Goal: Task Accomplishment & Management: Manage account settings

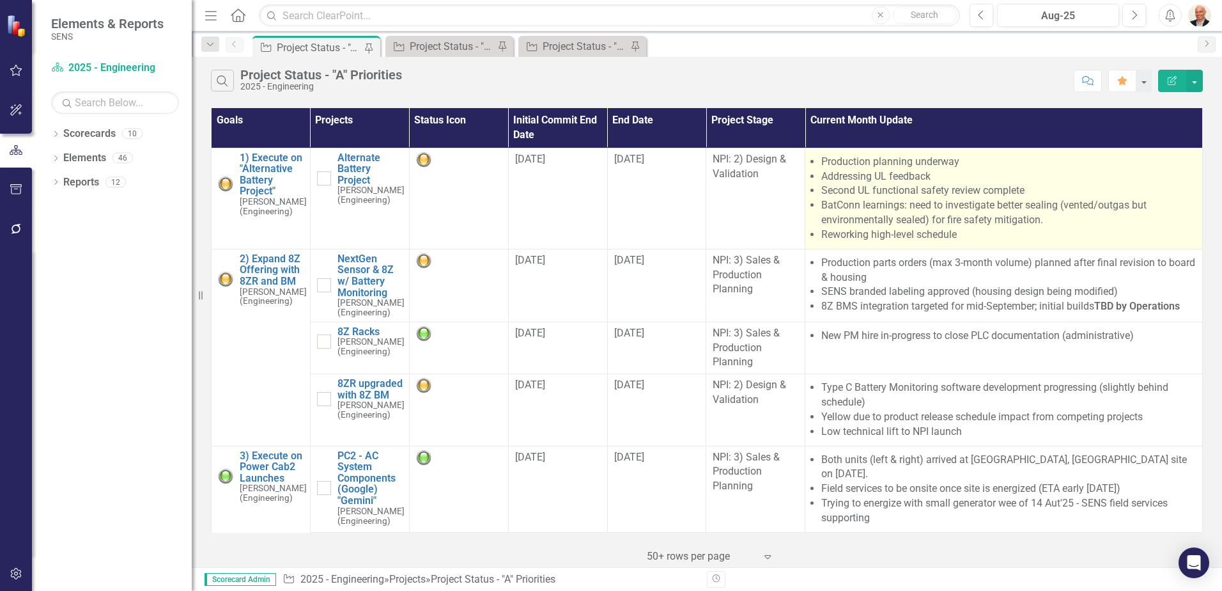
click at [873, 210] on li "BatConn learnings: need to investigate better sealing (vented/outgas but enviro…" at bounding box center [1008, 212] width 375 height 29
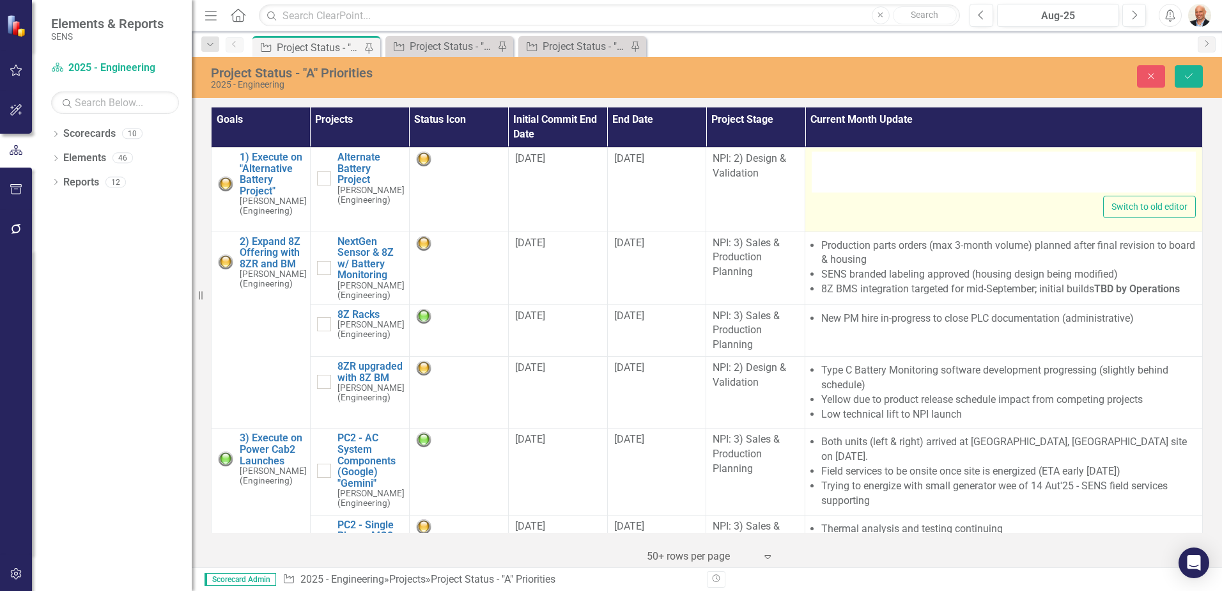
type textarea "<ul> <li>Production planning underway</li> <li>Addressing UL feedback</li> <li>…"
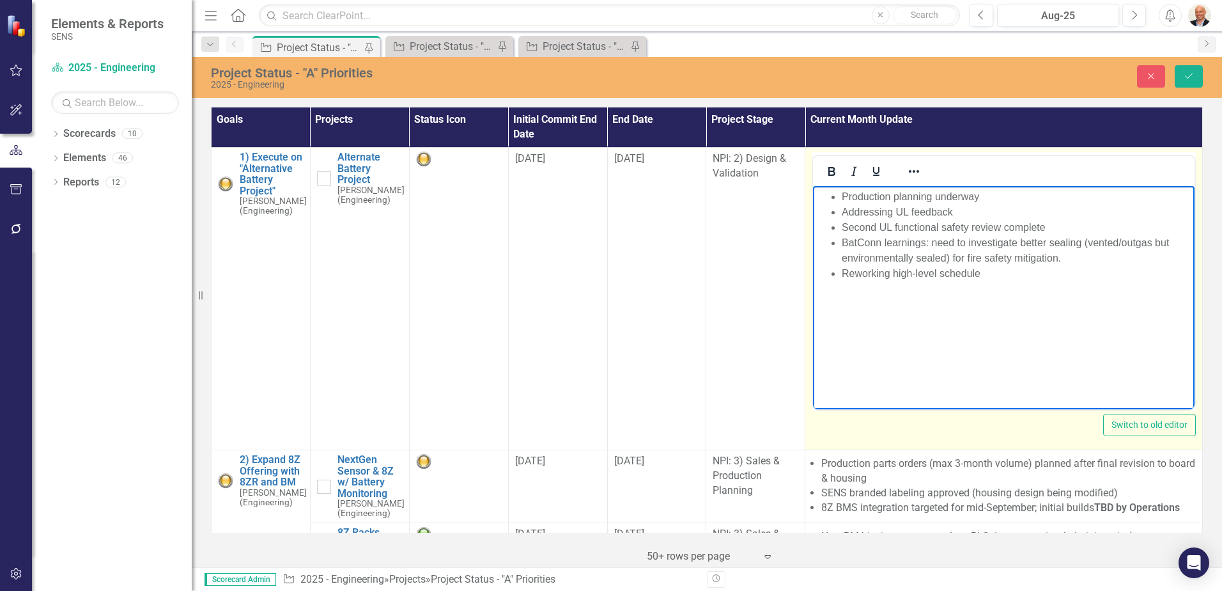
drag, startPoint x: 1686, startPoint y: 396, endPoint x: 954, endPoint y: 222, distance: 752.1
click at [954, 222] on li "Second UL functional safety review complete" at bounding box center [1017, 227] width 350 height 15
click at [1000, 273] on li "Reworking high-level schedule" at bounding box center [1017, 273] width 350 height 15
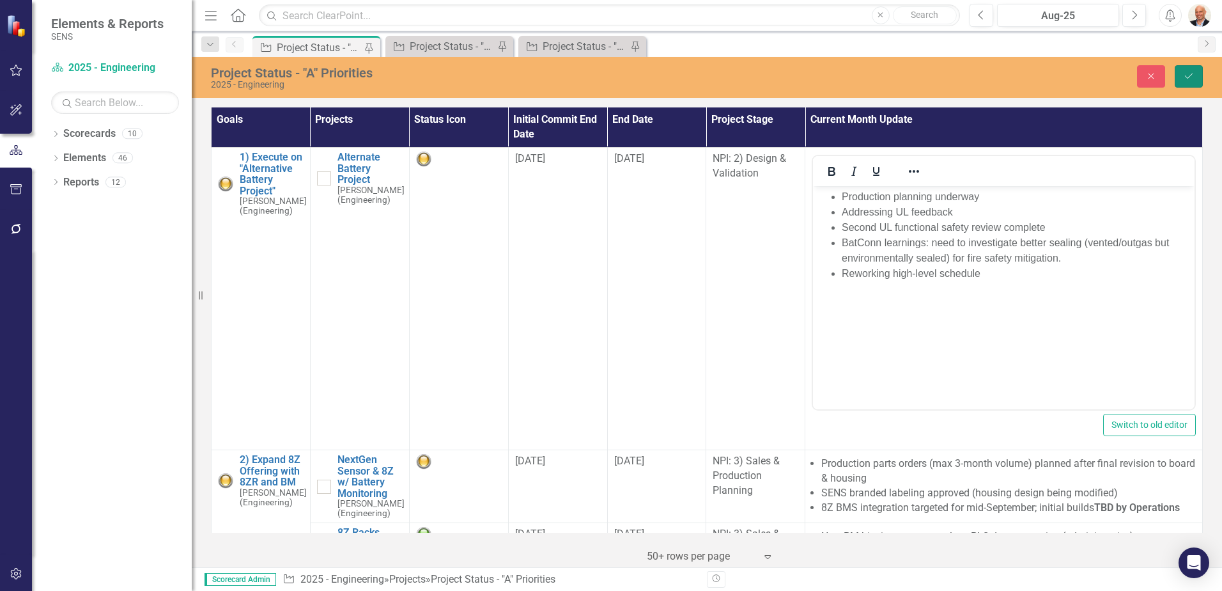
click at [1182, 75] on button "Save" at bounding box center [1189, 76] width 28 height 22
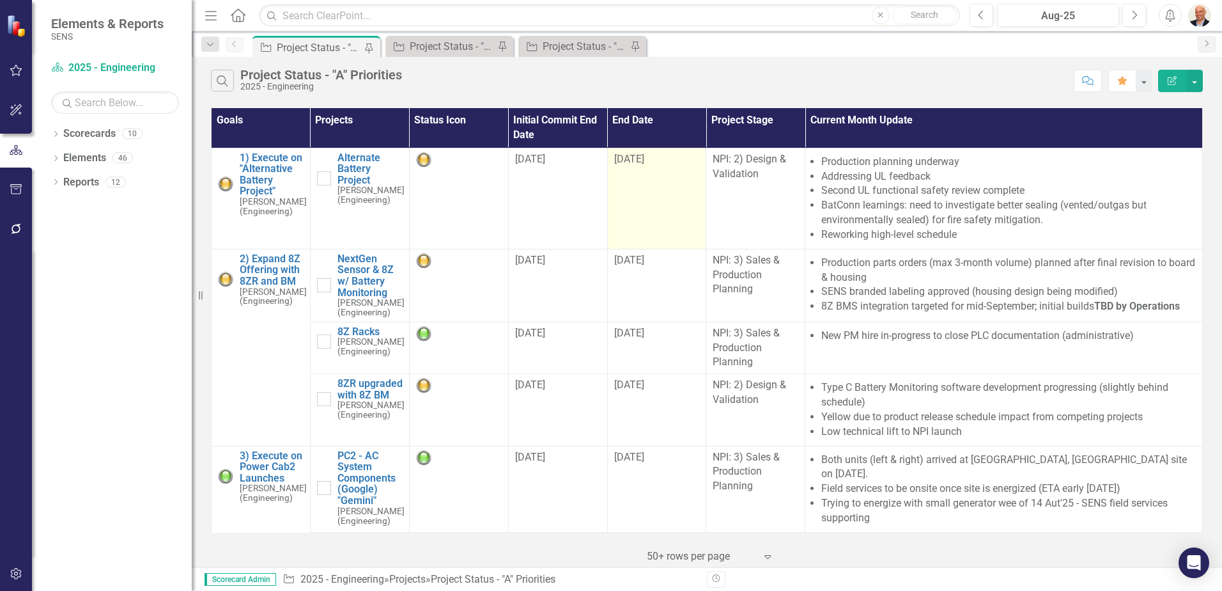
click at [637, 192] on td "[DATE]" at bounding box center [656, 198] width 99 height 101
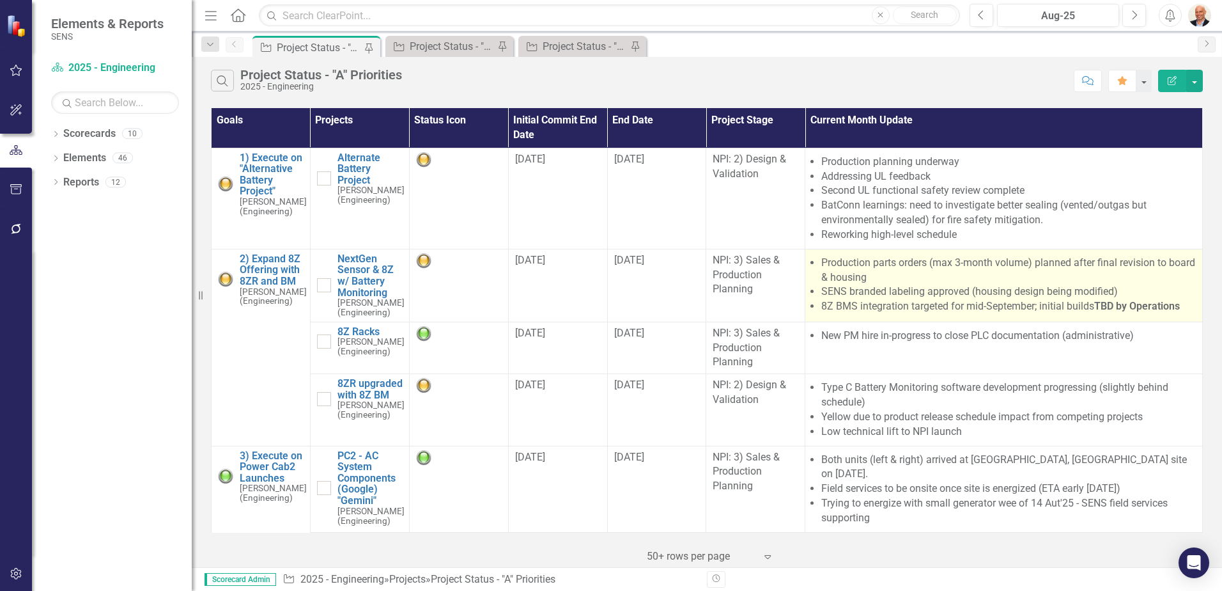
click at [946, 290] on li "SENS branded labeling approved (housing design being modified)" at bounding box center [1008, 291] width 375 height 15
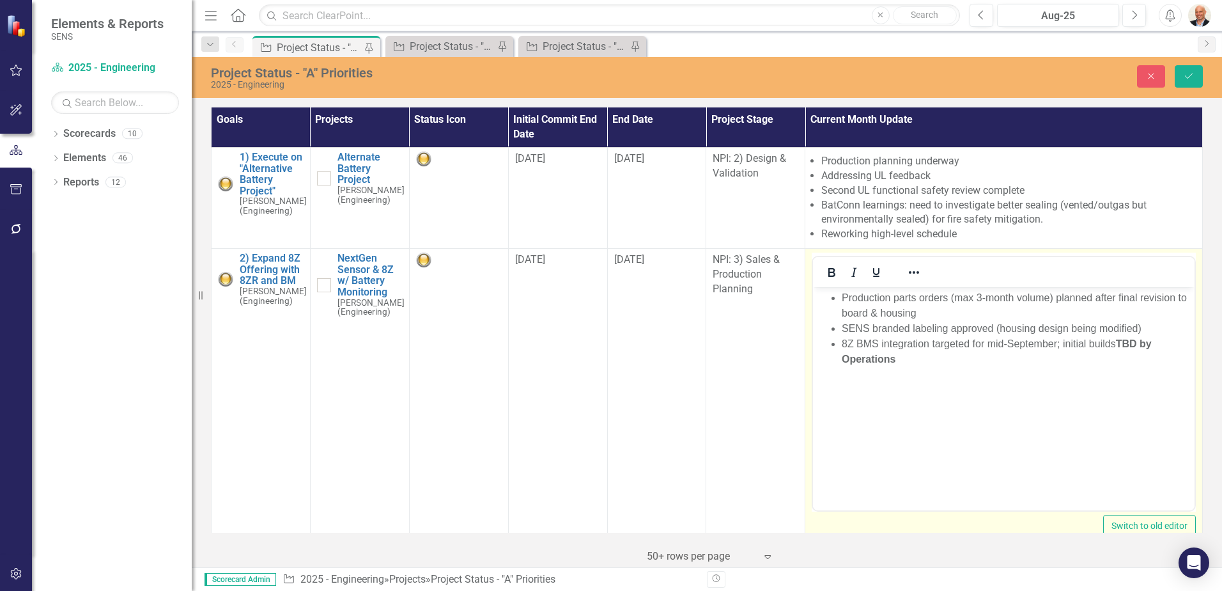
drag, startPoint x: 1759, startPoint y: 577, endPoint x: 969, endPoint y: 327, distance: 829.3
click at [969, 327] on li "SENS branded labeling approved (housing design being modified)" at bounding box center [1017, 328] width 350 height 15
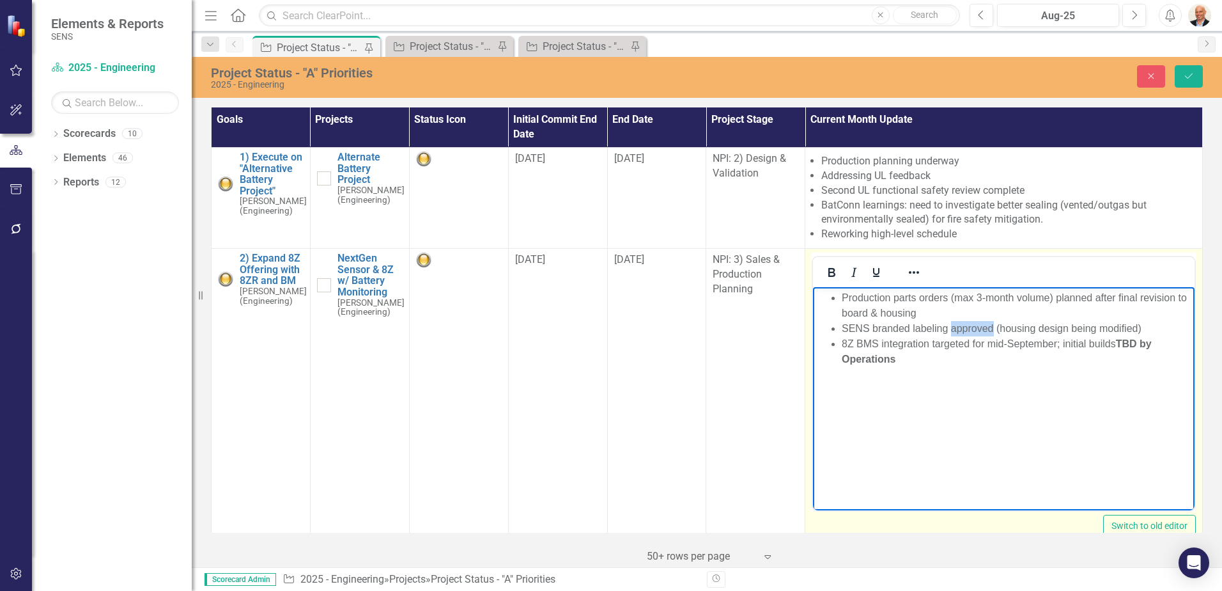
drag, startPoint x: 950, startPoint y: 327, endPoint x: 993, endPoint y: 327, distance: 43.5
click at [993, 327] on li "SENS branded labeling approved (housing design being modified)" at bounding box center [1017, 328] width 350 height 15
click at [930, 354] on li "8Z BMS integration targeted for mid-September; initial builds TBD by Operations" at bounding box center [1017, 351] width 350 height 31
drag, startPoint x: 926, startPoint y: 360, endPoint x: 1116, endPoint y: 343, distance: 190.6
click at [1116, 343] on li "8Z BMS integration targeted for mid-September; initial builds TBD by Operations" at bounding box center [1017, 351] width 350 height 31
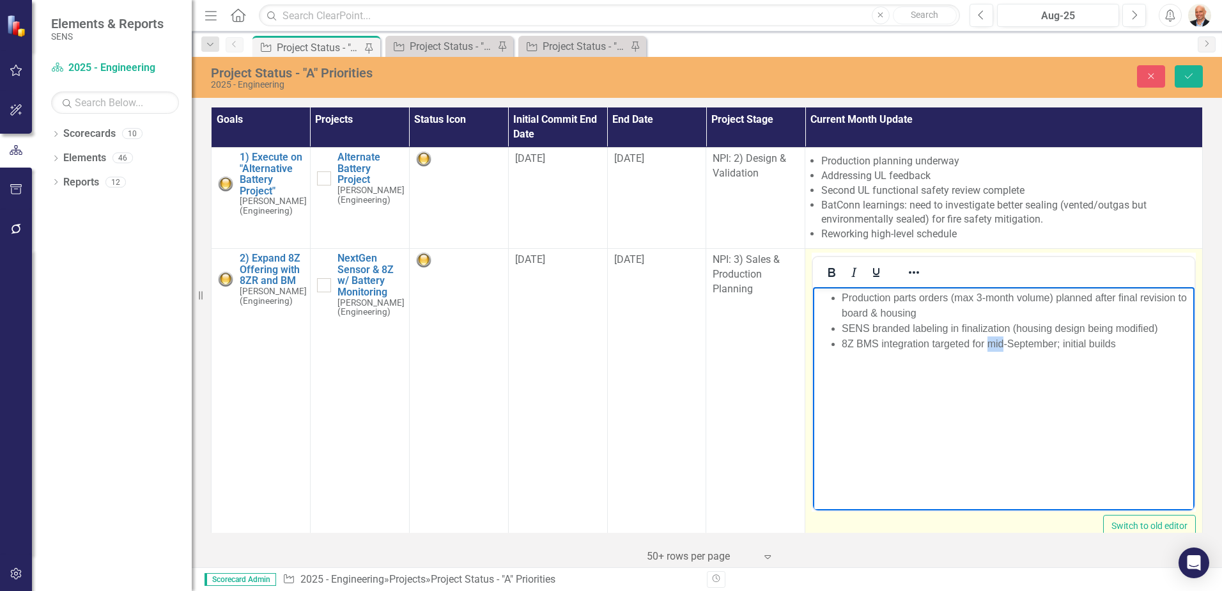
drag, startPoint x: 985, startPoint y: 344, endPoint x: 1003, endPoint y: 345, distance: 17.9
click at [1003, 345] on li "8Z BMS integration targeted for mid-September; initial builds" at bounding box center [1017, 343] width 350 height 15
click at [908, 269] on icon "Reveal or hide additional toolbar items" at bounding box center [913, 272] width 15 height 15
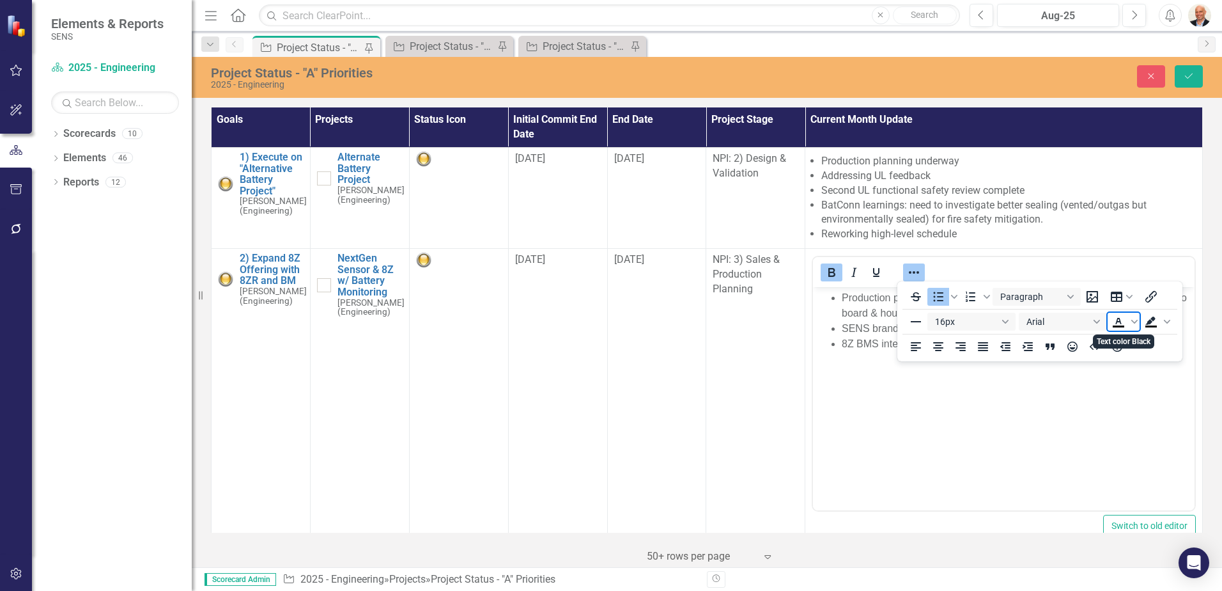
click at [1122, 317] on icon "Text color Black" at bounding box center [1118, 321] width 15 height 15
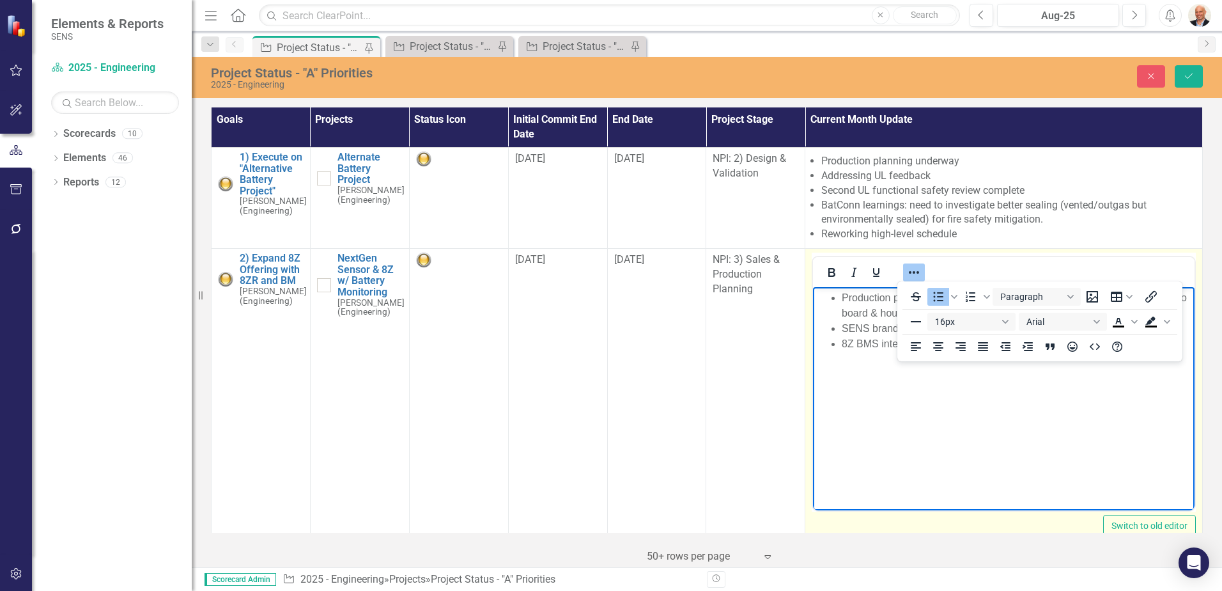
click at [1007, 406] on body "Production parts orders (max 3-month volume) planned after final revision to bo…" at bounding box center [1004, 383] width 382 height 192
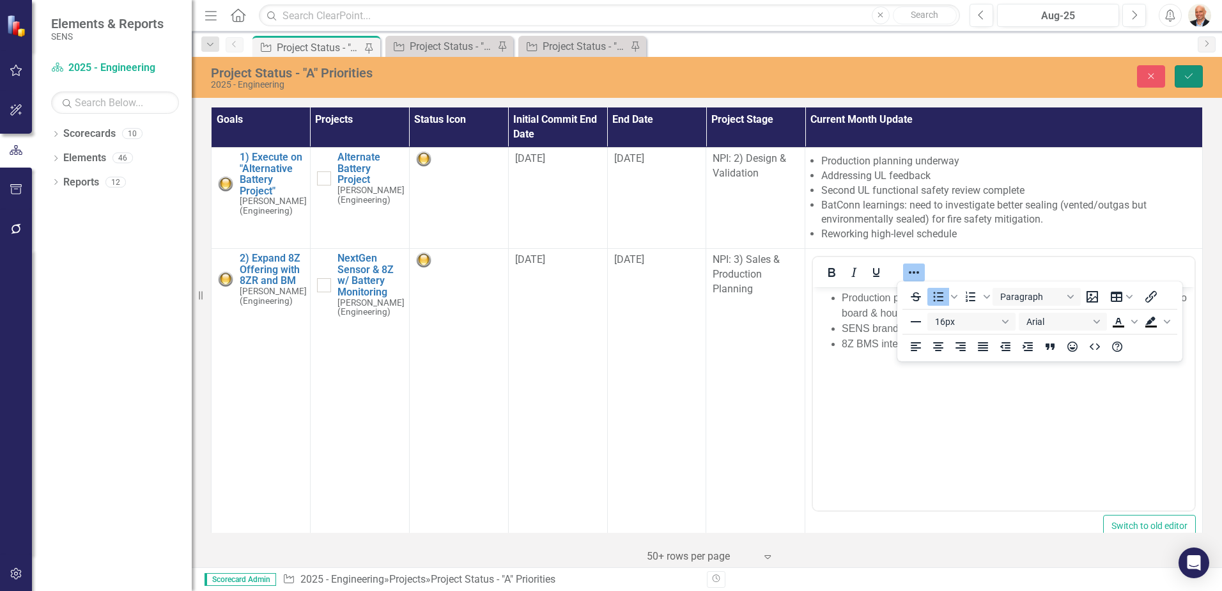
click at [1189, 73] on icon "Save" at bounding box center [1189, 76] width 12 height 9
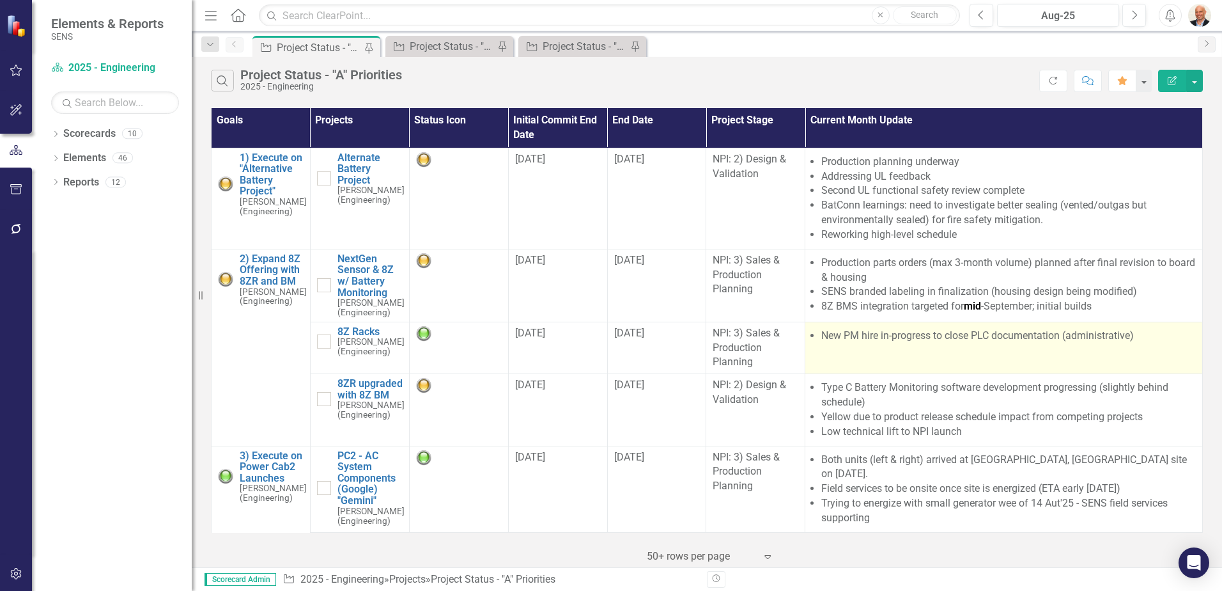
click at [916, 341] on li "New PM hire in-progress to close PLC documentation (administrative)" at bounding box center [1008, 335] width 375 height 15
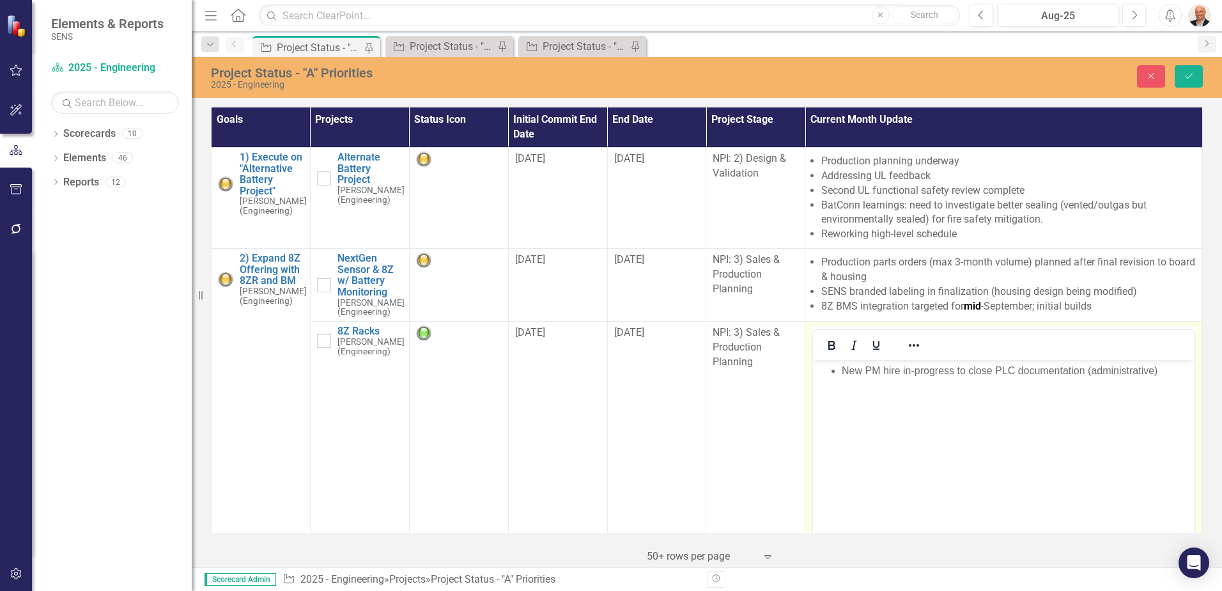
click at [845, 367] on li "New PM hire in-progress to close PLC documentation (administrative)" at bounding box center [1017, 370] width 350 height 15
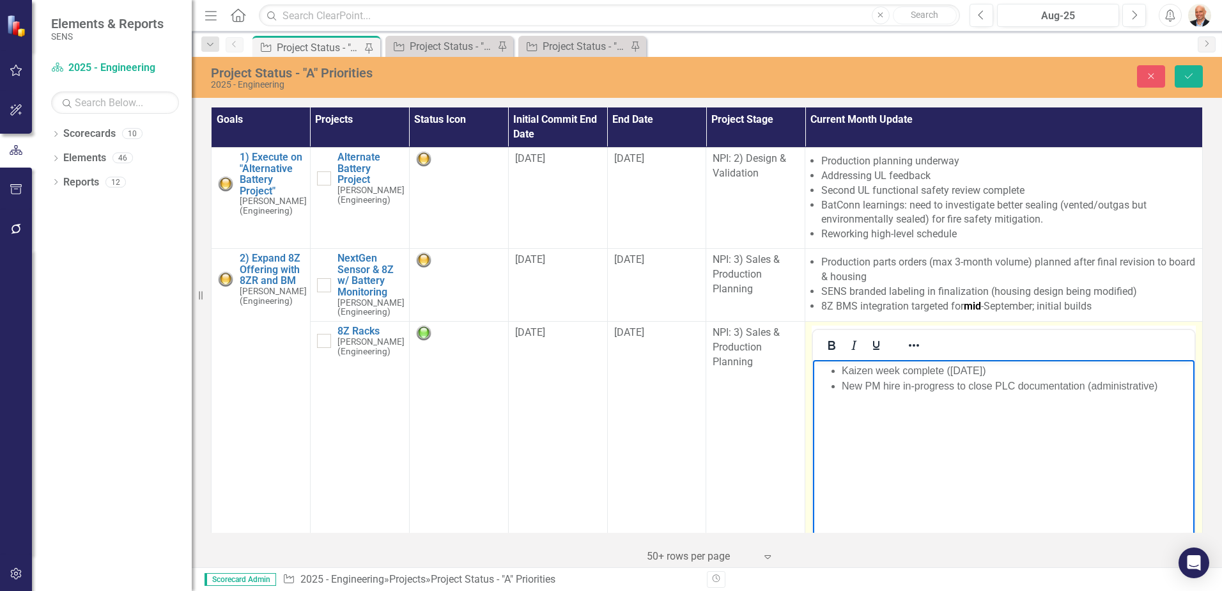
drag, startPoint x: 1001, startPoint y: 368, endPoint x: 778, endPoint y: 377, distance: 223.9
click at [813, 377] on html "Kaizen week complete ([DATE]) New PM hire in-progress to close PLC documentatio…" at bounding box center [1004, 456] width 382 height 192
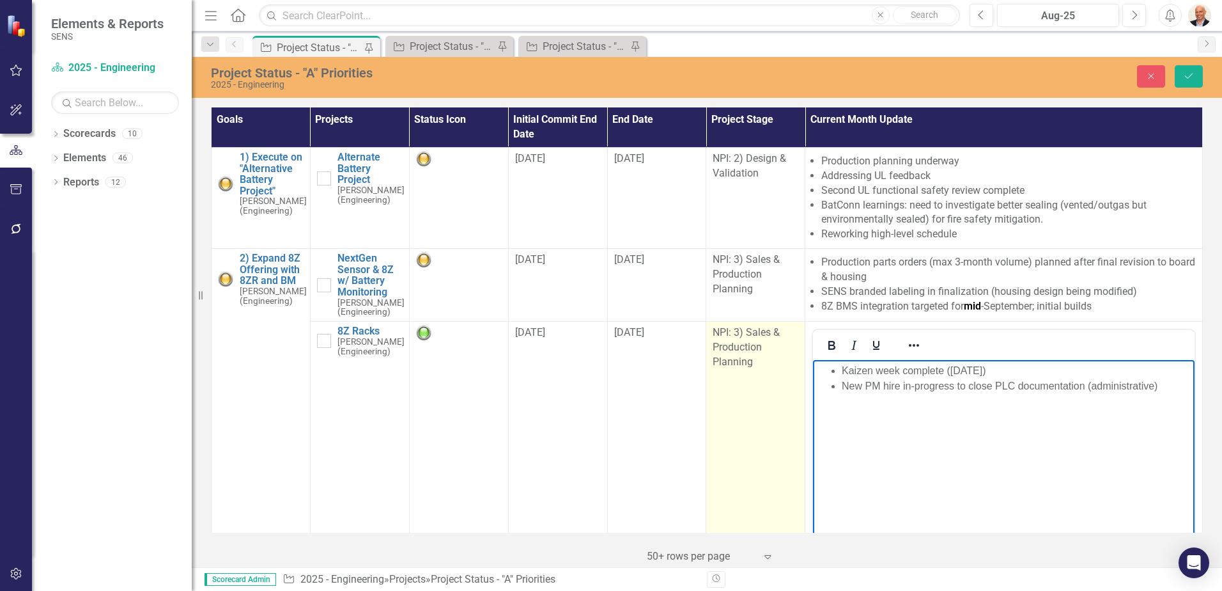
copy li "Kaizen week complete ([DATE])"
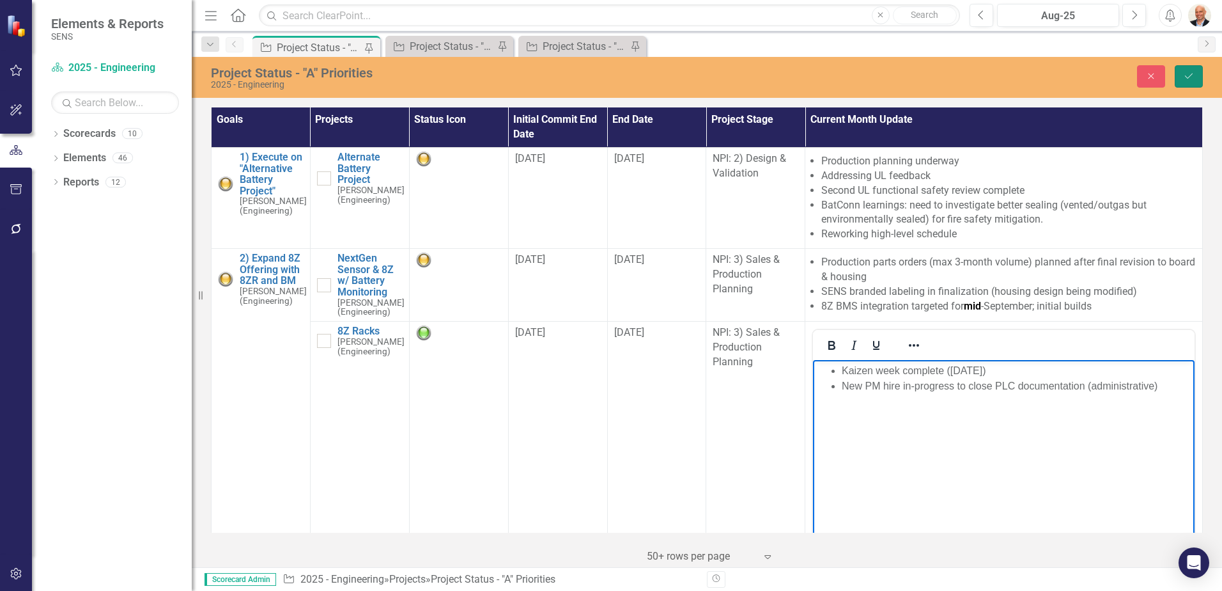
click at [1187, 78] on icon "Save" at bounding box center [1189, 76] width 12 height 9
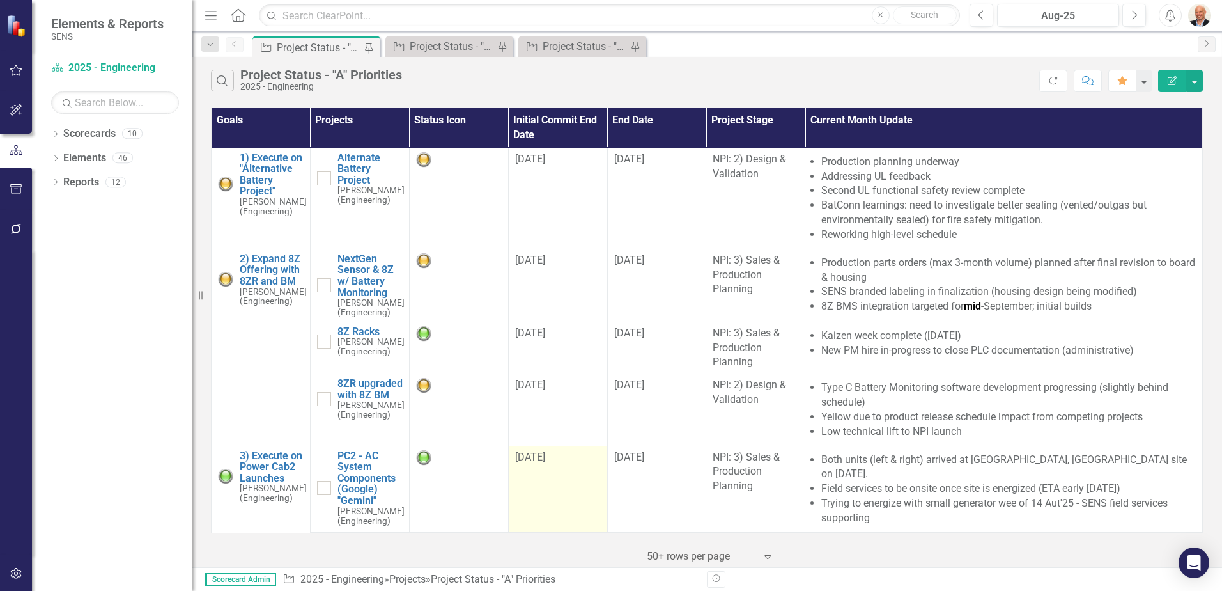
scroll to position [64, 0]
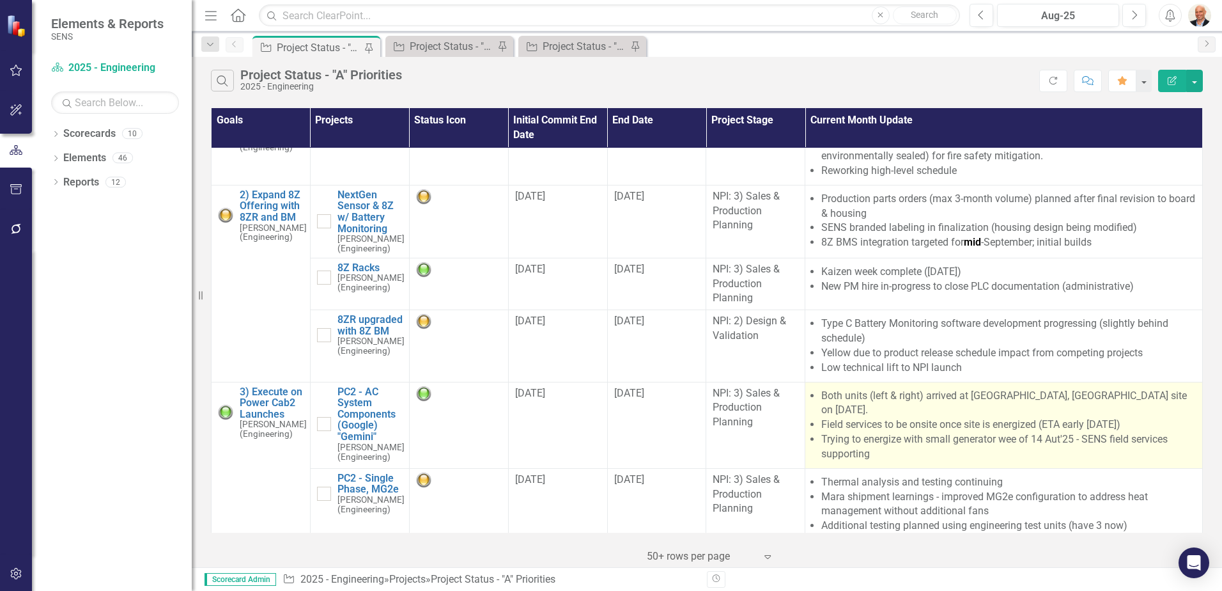
click at [909, 432] on li "Trying to energize with small generator wee of 14 Aut'25 - SENS field services …" at bounding box center [1008, 446] width 375 height 29
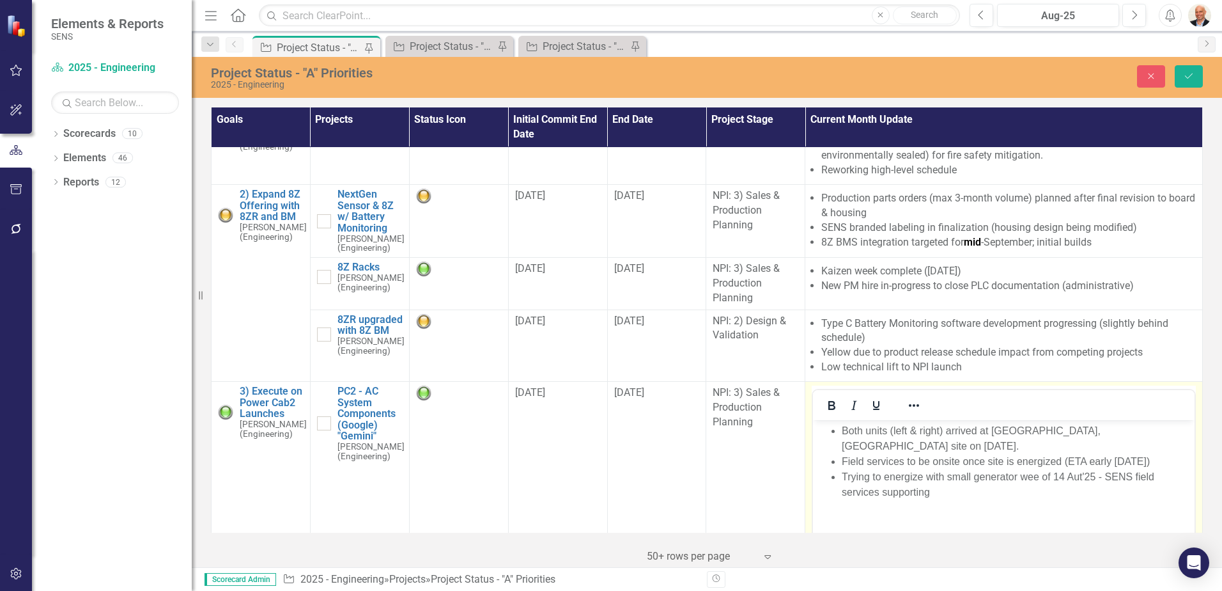
click at [893, 436] on li "Both units (left & right) arrived at [GEOGRAPHIC_DATA], [GEOGRAPHIC_DATA] site …" at bounding box center [1017, 437] width 350 height 31
click at [840, 436] on ul "Both units (left & right) arrived at [GEOGRAPHIC_DATA], [GEOGRAPHIC_DATA] site …" at bounding box center [1003, 460] width 375 height 77
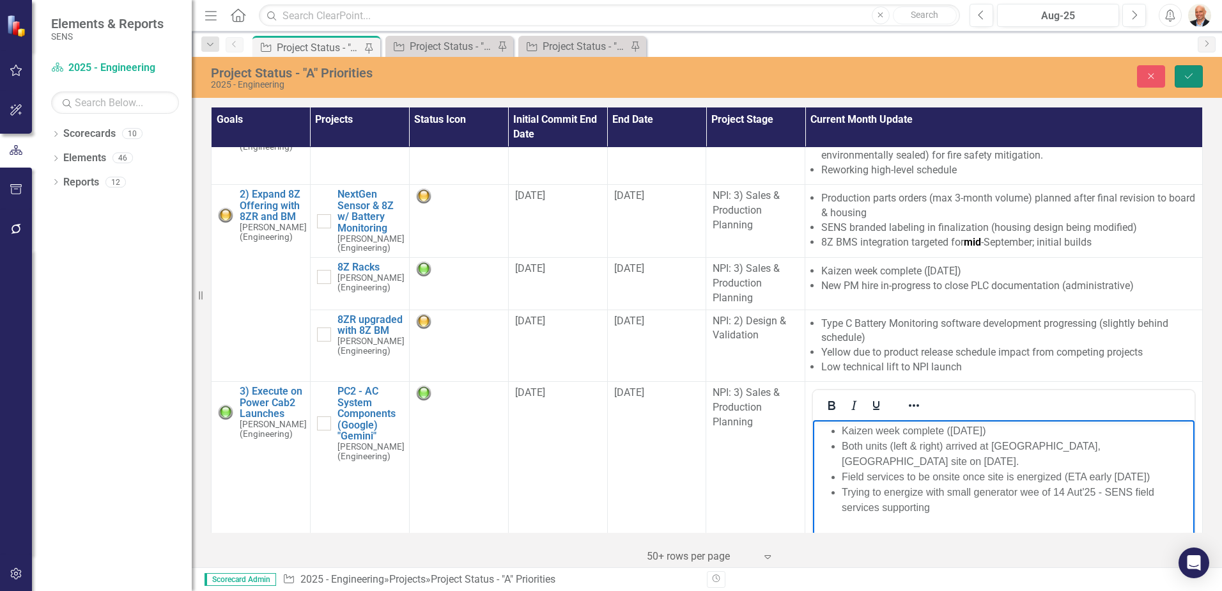
click at [1193, 73] on icon "Save" at bounding box center [1189, 76] width 12 height 9
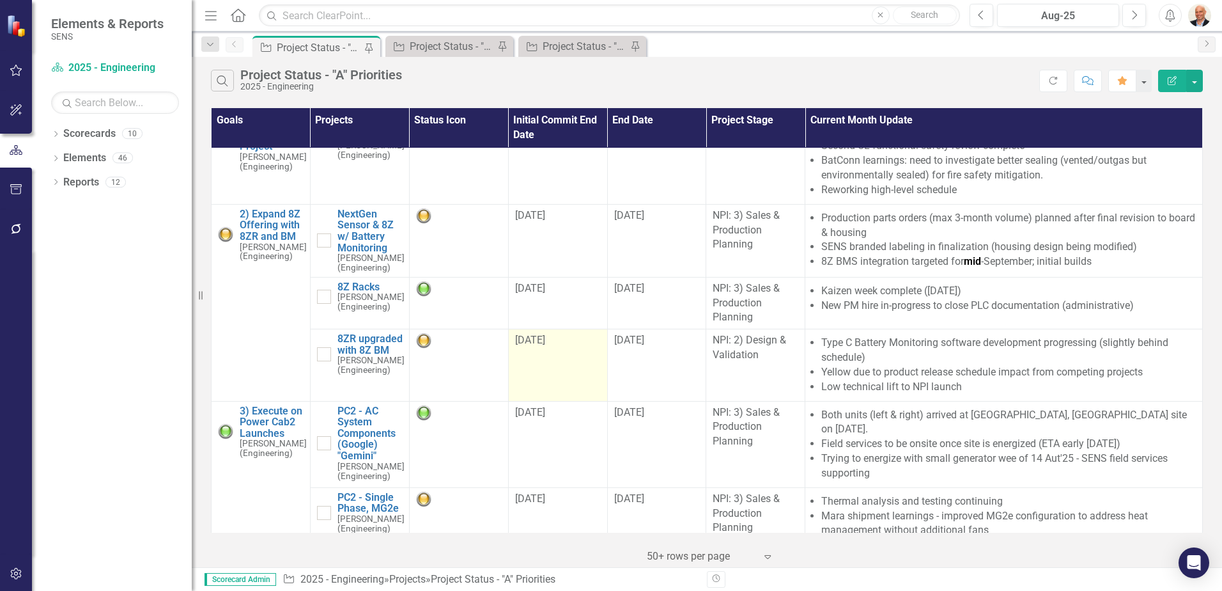
scroll to position [0, 0]
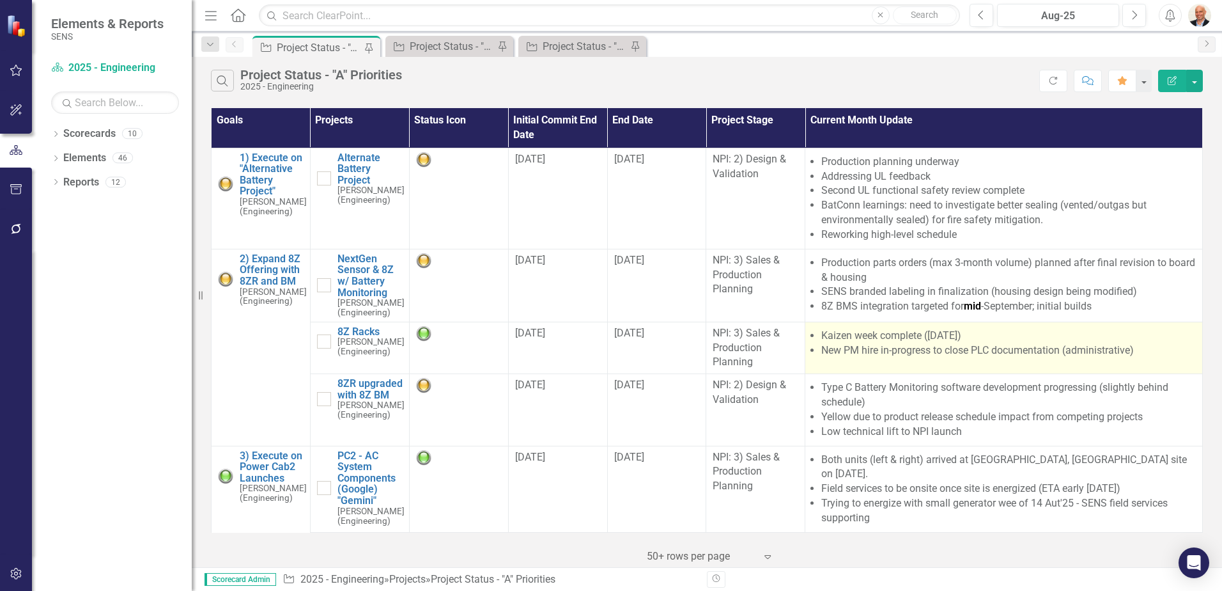
click at [916, 357] on li "New PM hire in-progress to close PLC documentation (administrative)" at bounding box center [1008, 350] width 375 height 15
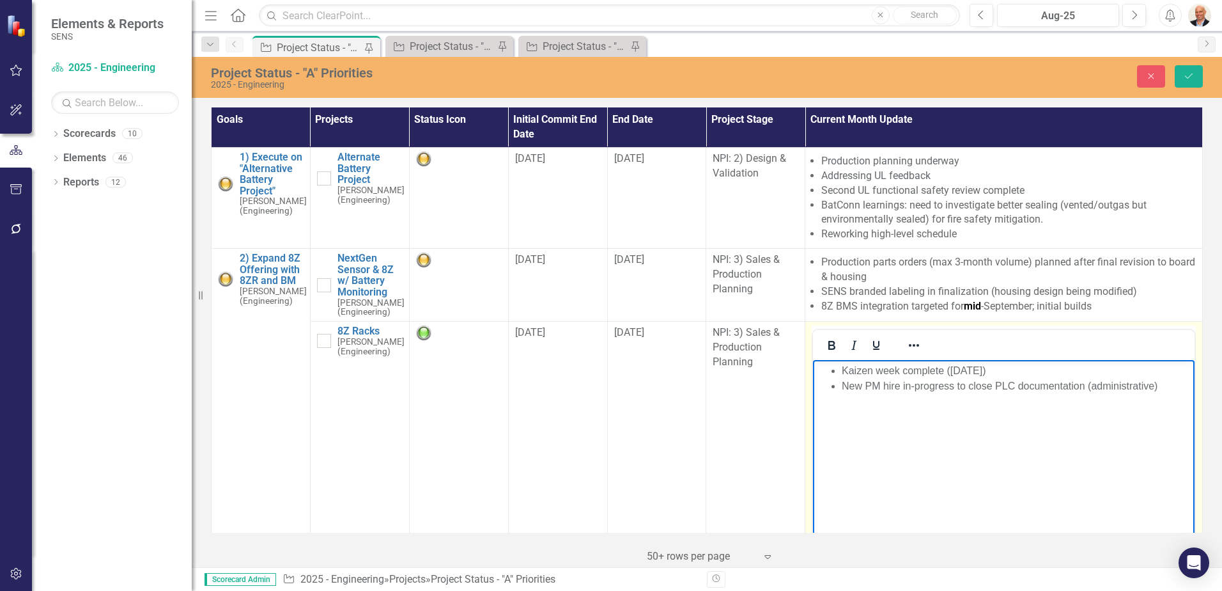
drag, startPoint x: 1729, startPoint y: 717, endPoint x: 904, endPoint y: 387, distance: 888.5
click at [904, 387] on li "New PM hire in-progress to close PLC documentation (administrative)" at bounding box center [1017, 385] width 350 height 15
drag, startPoint x: 881, startPoint y: 386, endPoint x: 899, endPoint y: 388, distance: 17.4
click at [899, 388] on li "New PM hire in-progress to close PLC documentation (administrative)" at bounding box center [1017, 385] width 350 height 15
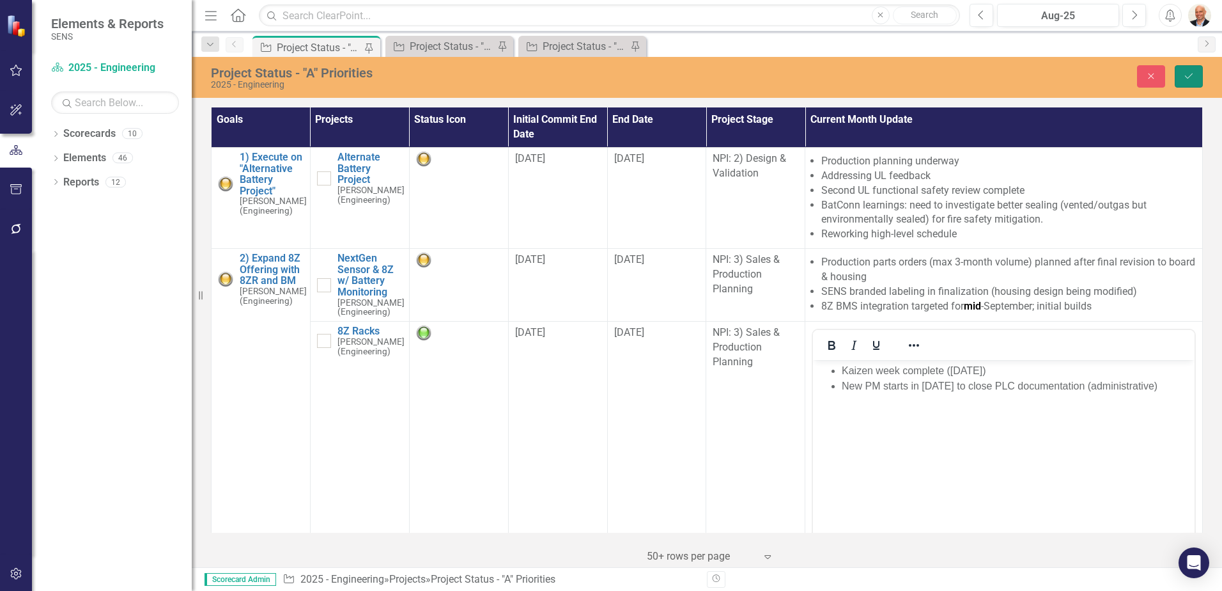
click at [1191, 73] on icon "Save" at bounding box center [1189, 76] width 12 height 9
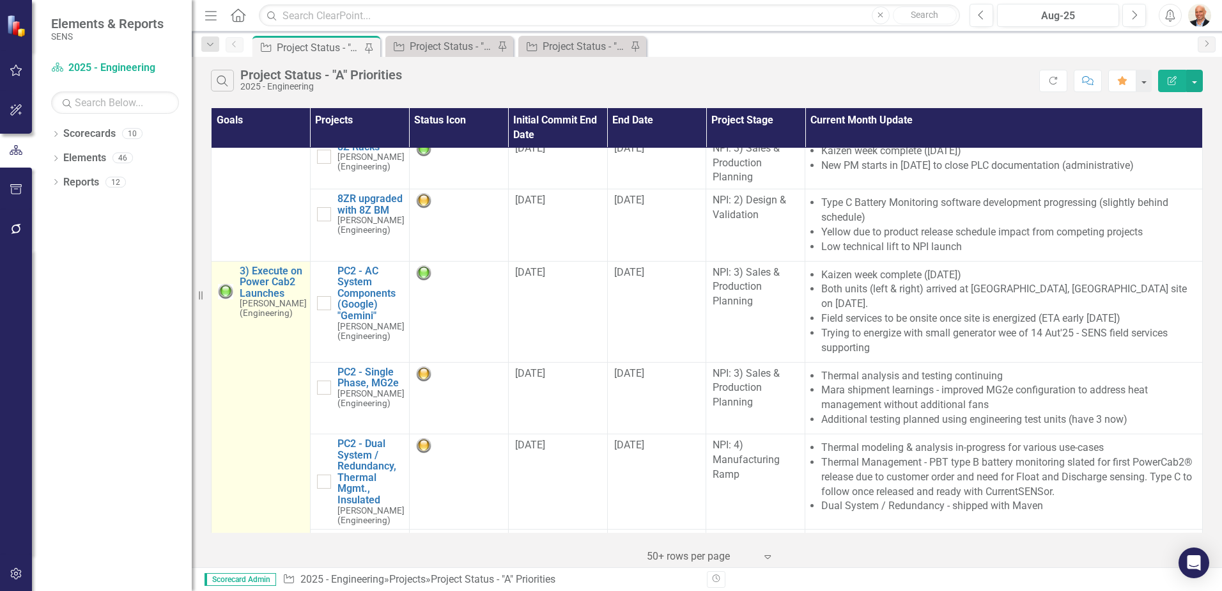
scroll to position [192, 0]
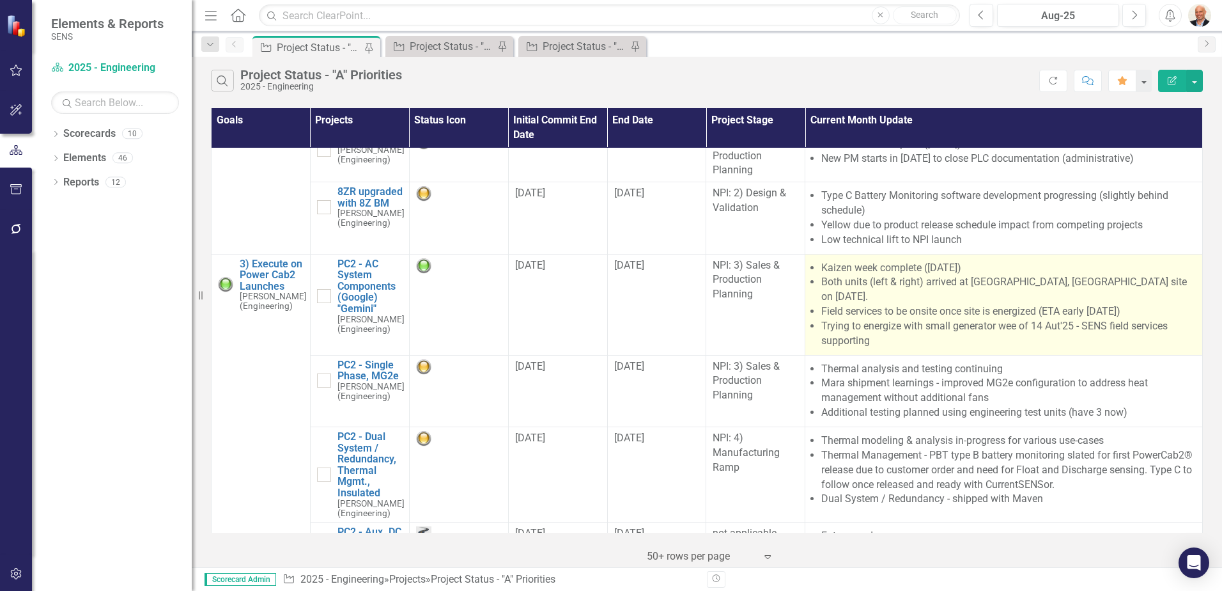
click at [1013, 304] on li "Field services to be onsite once site is energized (ETA early [DATE])" at bounding box center [1008, 311] width 375 height 15
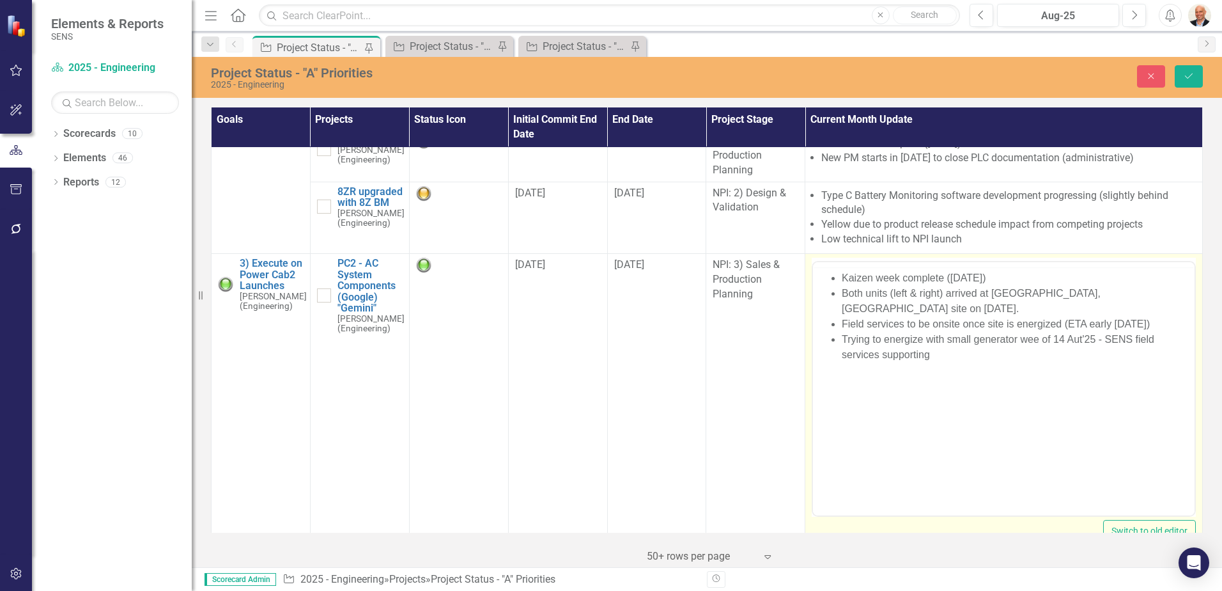
scroll to position [0, 0]
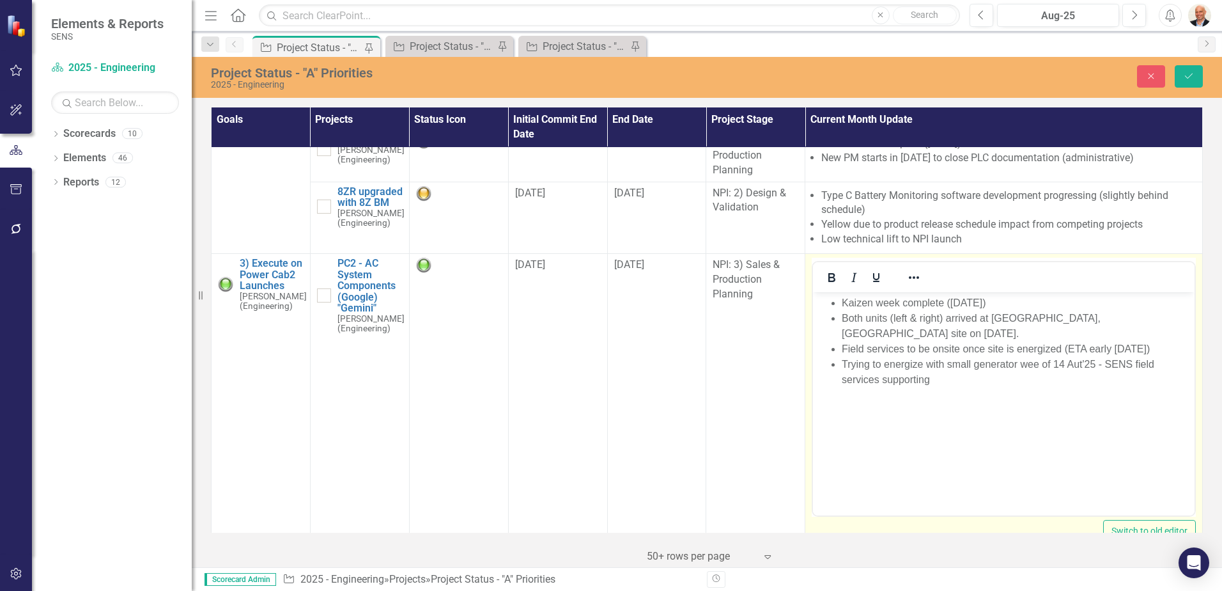
drag, startPoint x: 1826, startPoint y: 584, endPoint x: 1132, endPoint y: 311, distance: 745.2
click at [1132, 311] on li "Both units (left & right) arrived at [GEOGRAPHIC_DATA], [GEOGRAPHIC_DATA] site …" at bounding box center [1017, 325] width 350 height 31
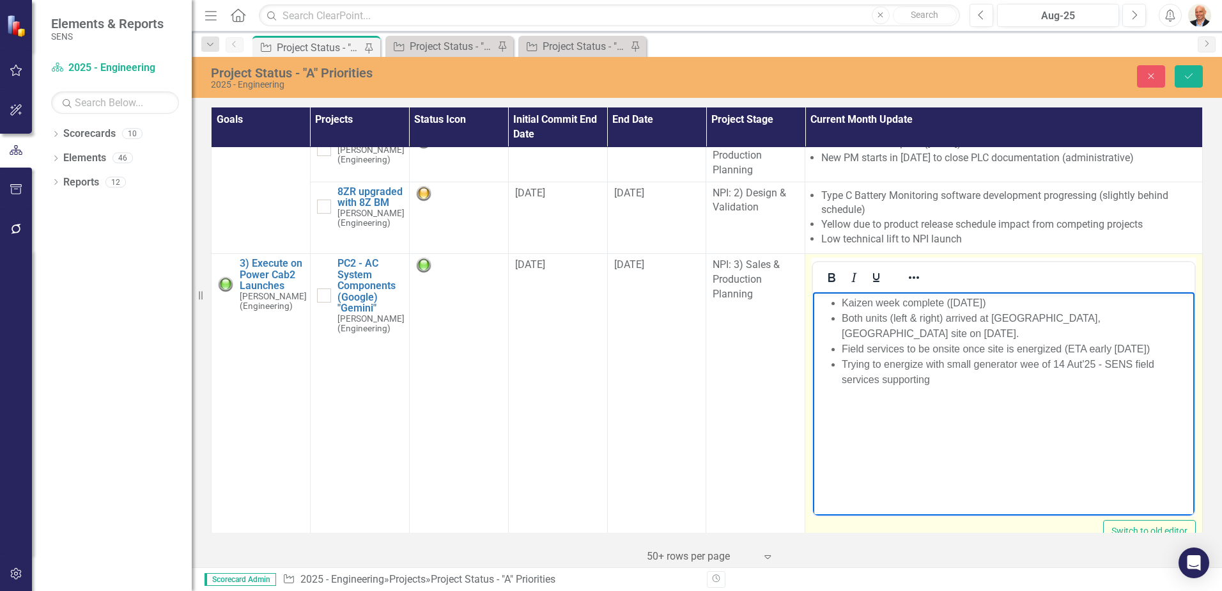
click at [1141, 341] on li "Field services to be onsite once site is energized (ETA early [DATE])" at bounding box center [1017, 348] width 350 height 15
drag, startPoint x: 1063, startPoint y: 332, endPoint x: 1156, endPoint y: 329, distance: 92.7
click at [1156, 341] on li "Field services to be onsite once site is energized (ETA early [DATE])" at bounding box center [1017, 348] width 350 height 15
drag, startPoint x: 969, startPoint y: 365, endPoint x: 843, endPoint y: 351, distance: 127.3
click at [843, 356] on li "Trying to energize with small generator wee of 14 Aut'25 - SENS field services …" at bounding box center [1017, 371] width 350 height 31
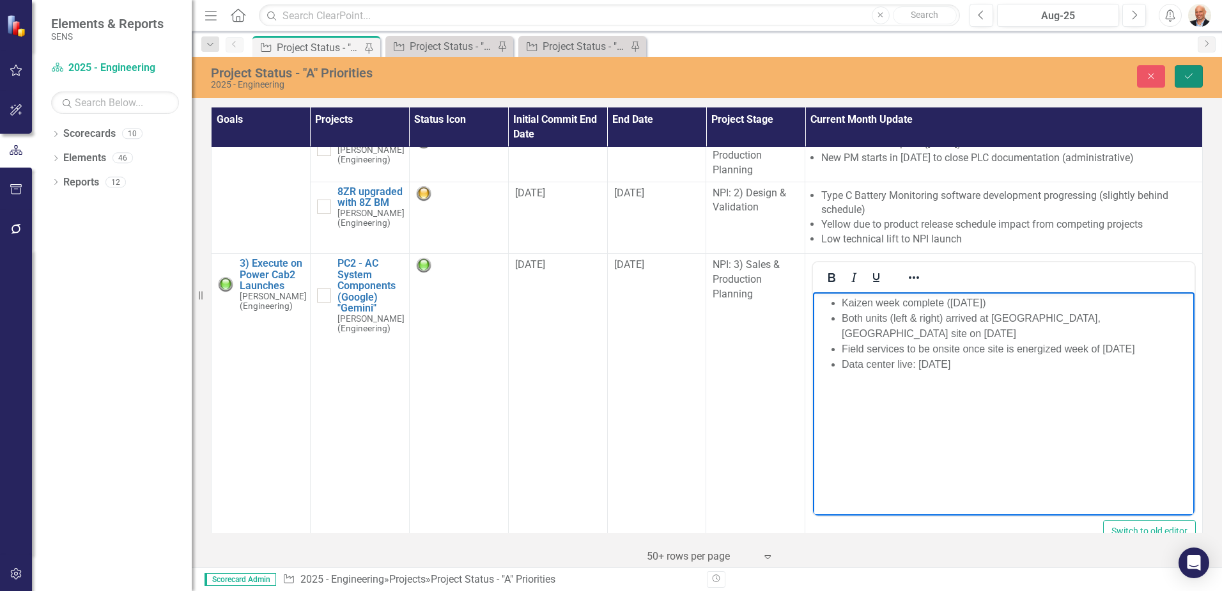
click at [1188, 70] on button "Save" at bounding box center [1189, 76] width 28 height 22
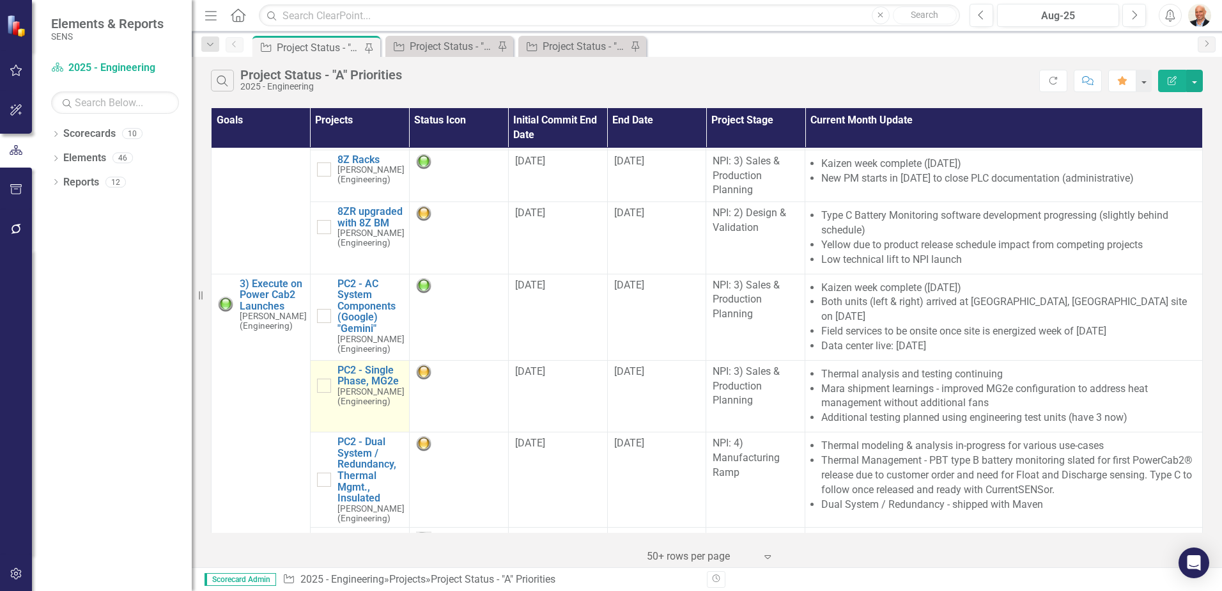
scroll to position [192, 0]
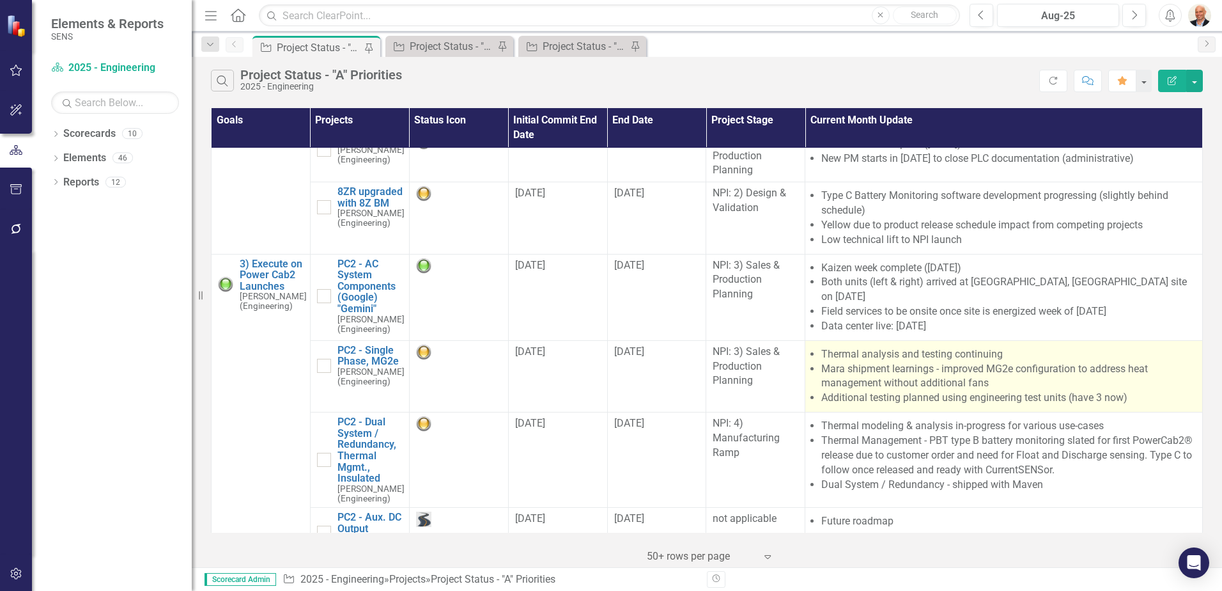
click at [929, 384] on li "Mara shipment learnings - improved MG2e configuration to address heat managemen…" at bounding box center [1008, 376] width 375 height 29
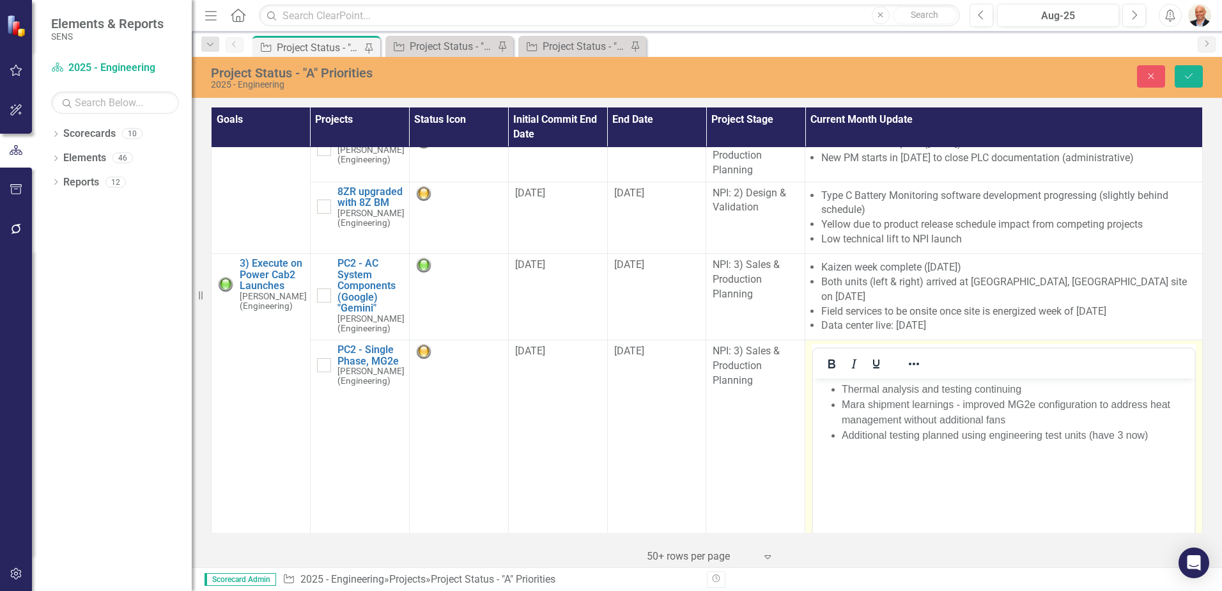
scroll to position [0, 0]
drag, startPoint x: 1742, startPoint y: 762, endPoint x: 1014, endPoint y: 417, distance: 805.3
click at [1014, 417] on li "Mara shipment learnings - improved MG2e configuration to address heat managemen…" at bounding box center [1017, 412] width 350 height 31
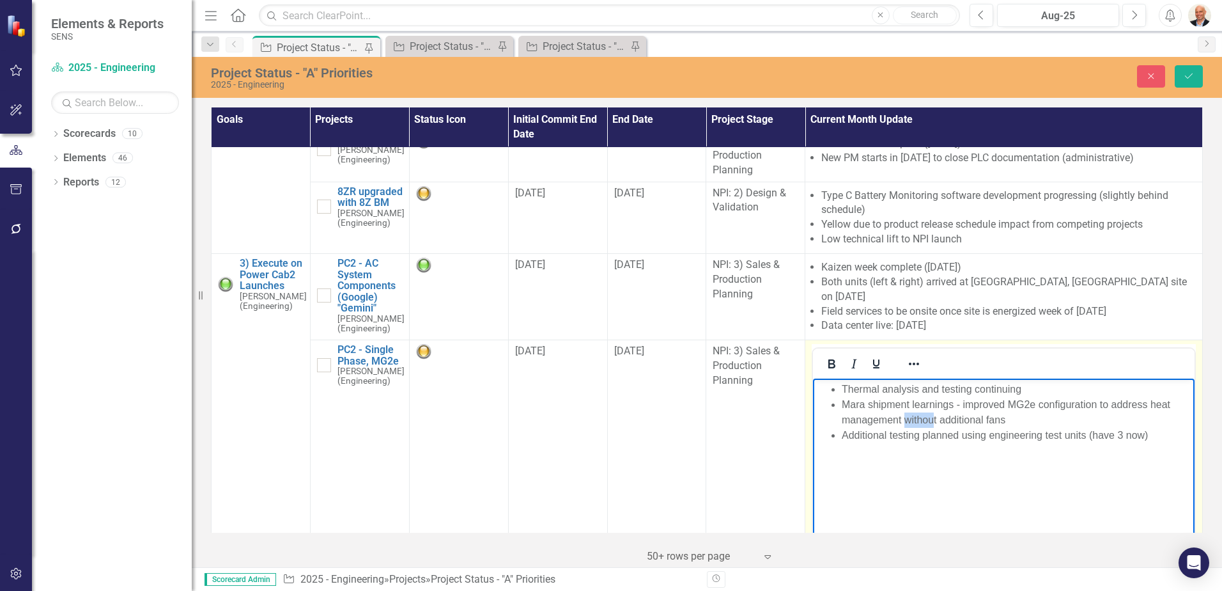
drag, startPoint x: 906, startPoint y: 419, endPoint x: 933, endPoint y: 419, distance: 27.5
click at [933, 419] on li "Mara shipment learnings - improved MG2e configuration to address heat managemen…" at bounding box center [1017, 412] width 350 height 31
click at [985, 415] on li "Mara shipment learnings - improved MG2e configuration to address heat managemen…" at bounding box center [1017, 412] width 350 height 31
click at [1163, 435] on li "Additional testing planned using engineering test units (have 3 now)" at bounding box center [1017, 435] width 350 height 15
drag, startPoint x: 1157, startPoint y: 436, endPoint x: 921, endPoint y: 444, distance: 236.6
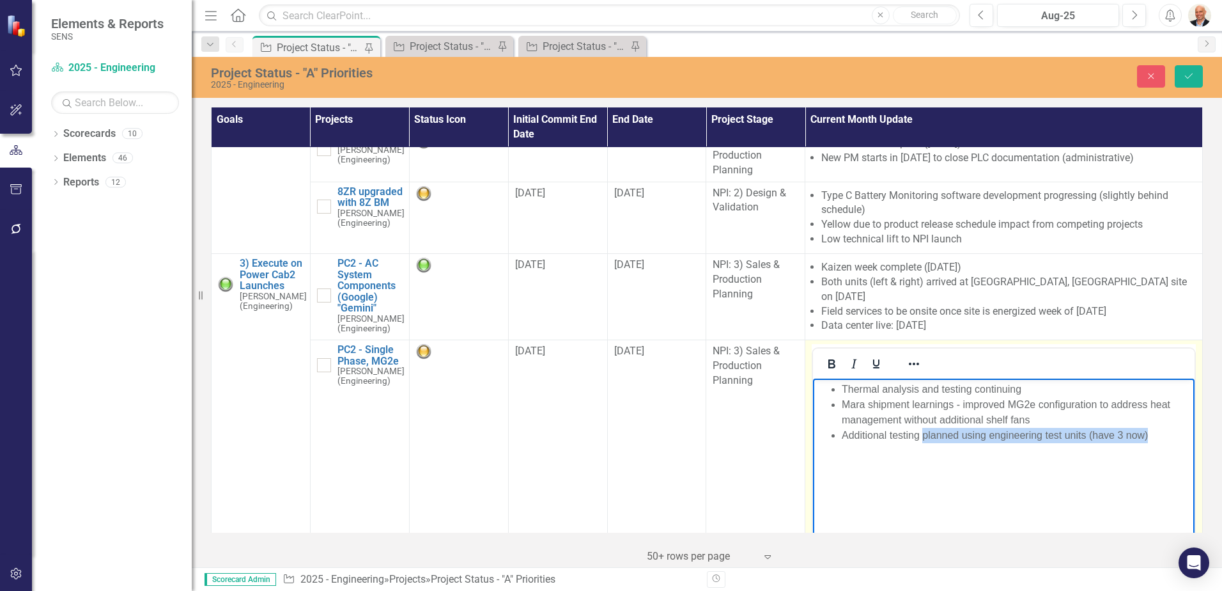
click at [921, 444] on body "Thermal analysis and testing continuing Mara shipment learnings - improved MG2e…" at bounding box center [1004, 474] width 382 height 192
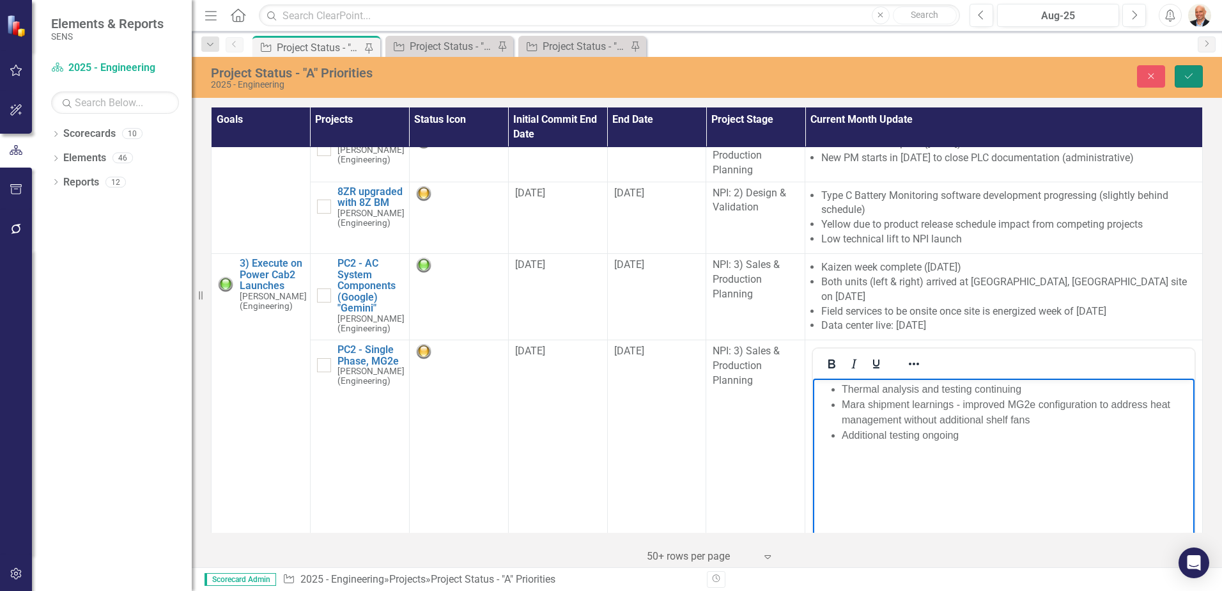
click at [1185, 78] on icon "Save" at bounding box center [1189, 76] width 12 height 9
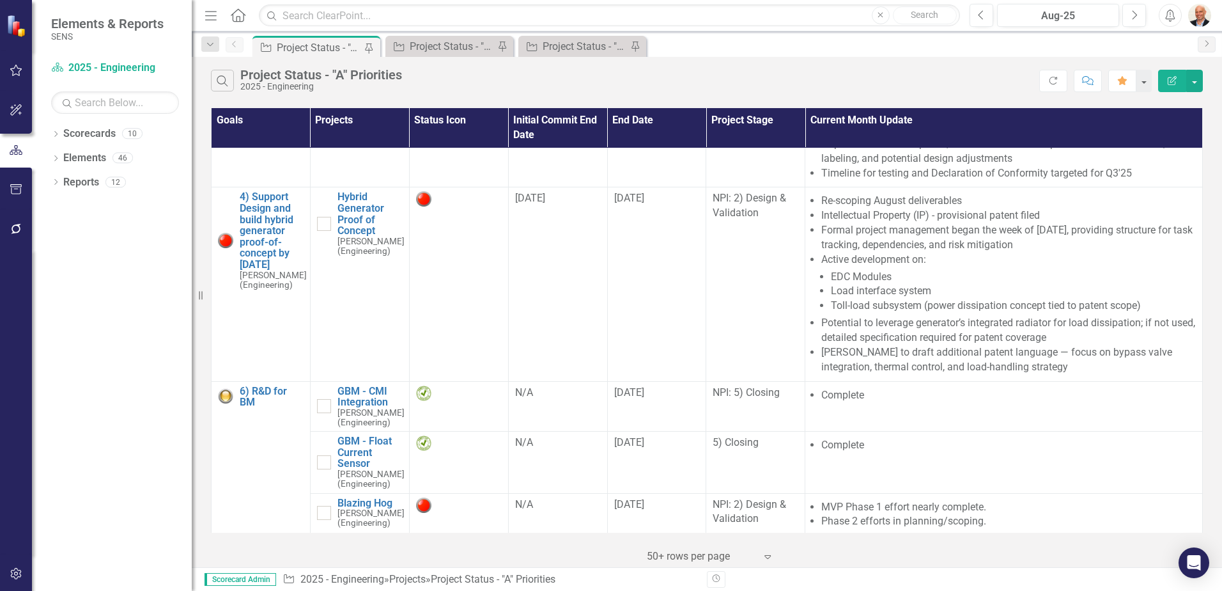
scroll to position [884, 0]
